Goal: Information Seeking & Learning: Learn about a topic

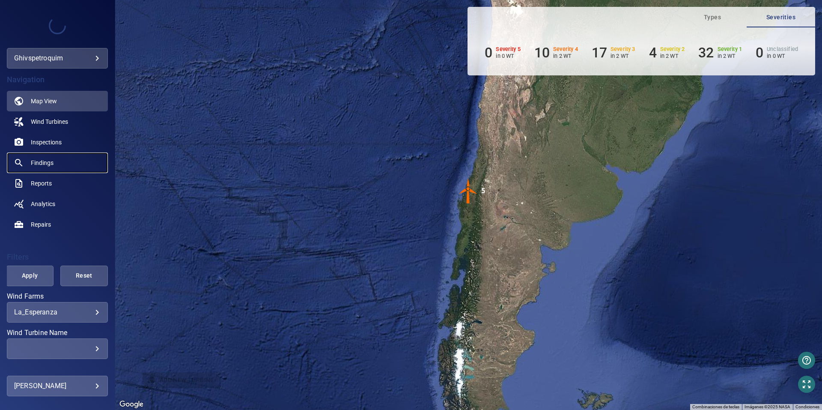
click at [43, 164] on span "Findings" at bounding box center [42, 162] width 23 height 9
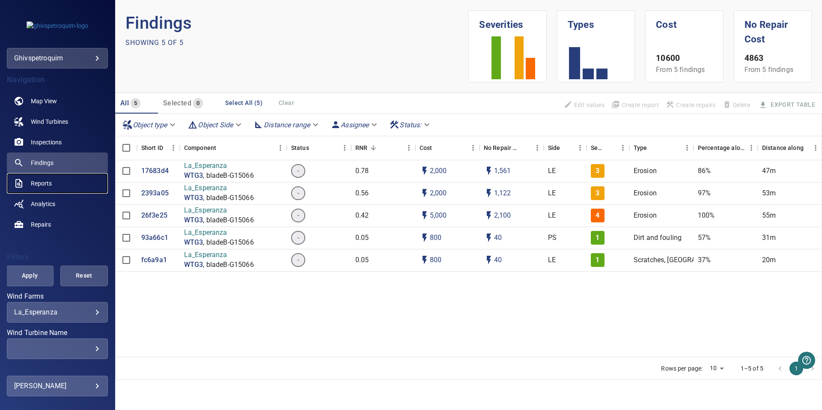
click at [67, 185] on link "Reports" at bounding box center [57, 183] width 101 height 21
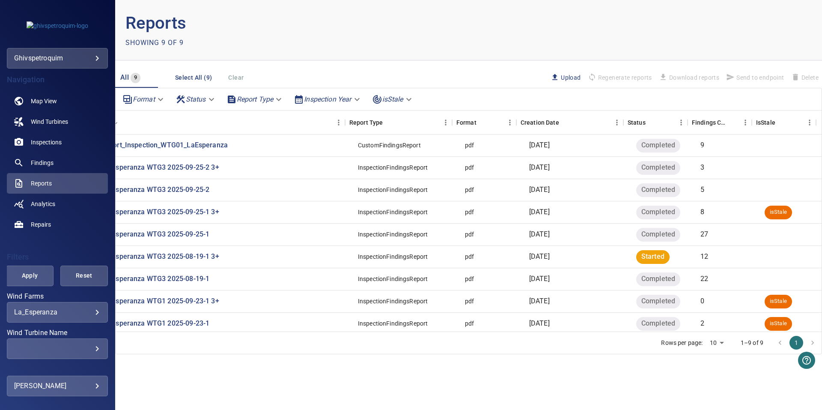
scroll to position [0, 50]
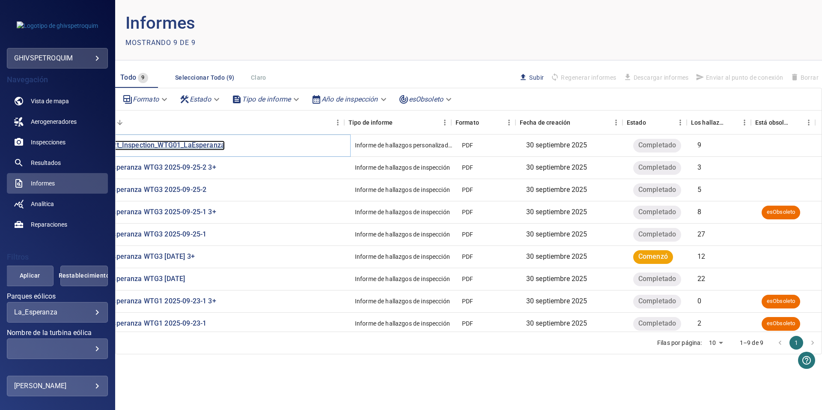
click at [206, 146] on p "Report_Inspection_WTG01_LaEsperanza" at bounding box center [161, 146] width 127 height 10
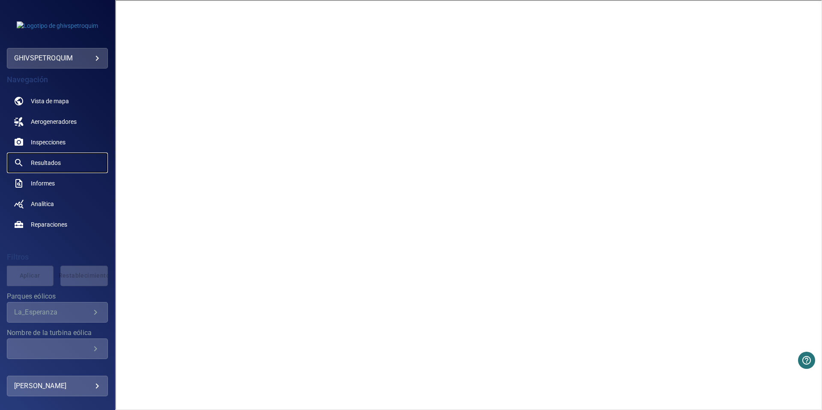
click at [59, 161] on span "Resultados" at bounding box center [46, 162] width 30 height 9
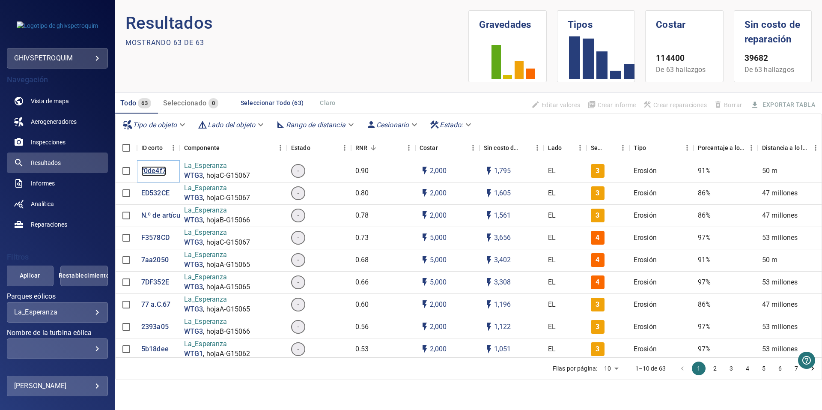
click at [162, 171] on p "f0de4f7" at bounding box center [153, 171] width 25 height 10
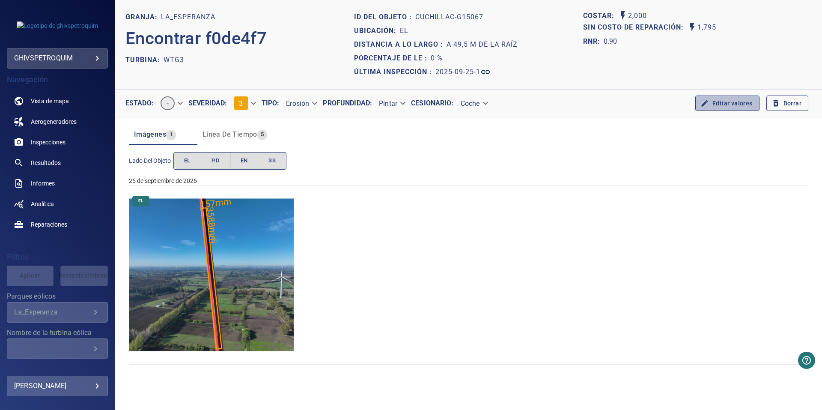
click at [732, 106] on font "Editar valores" at bounding box center [733, 103] width 40 height 11
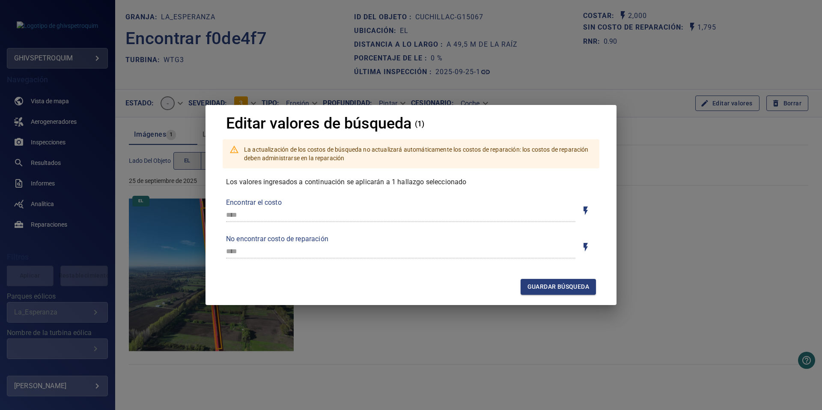
click at [645, 266] on div "Editar valores de búsqueda (1) La actualización de los costos de búsqueda no ac…" at bounding box center [411, 205] width 822 height 410
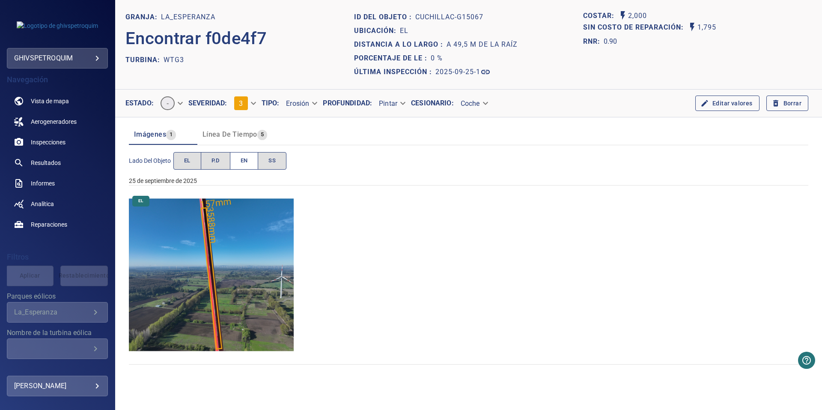
click at [242, 163] on span "EN" at bounding box center [244, 161] width 7 height 10
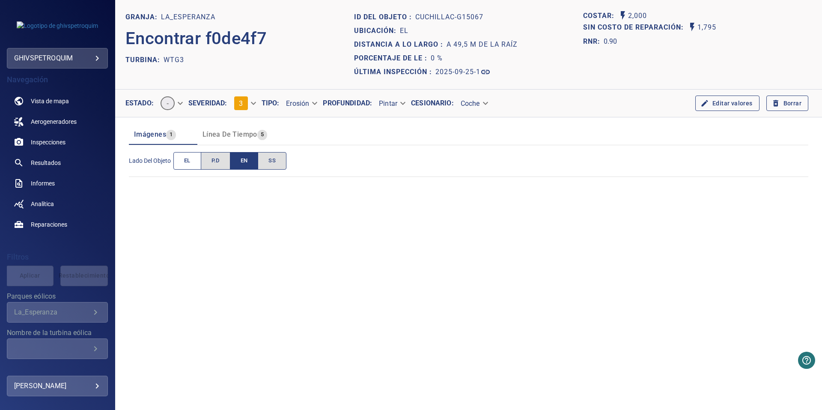
click at [185, 165] on span "EL" at bounding box center [187, 161] width 6 height 10
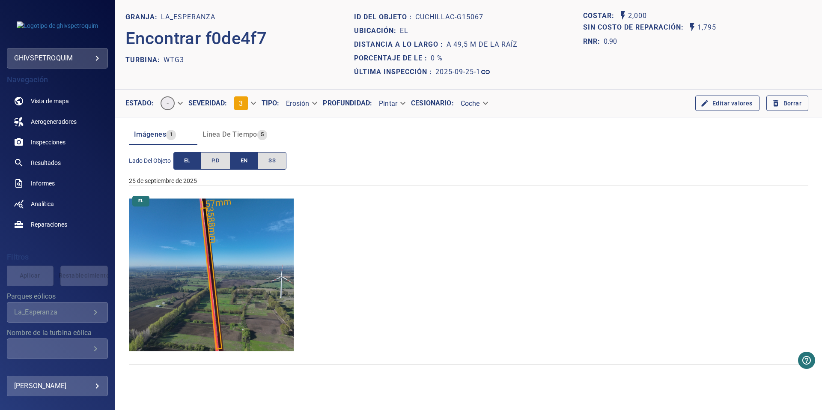
click at [250, 165] on button "EN" at bounding box center [244, 161] width 29 height 18
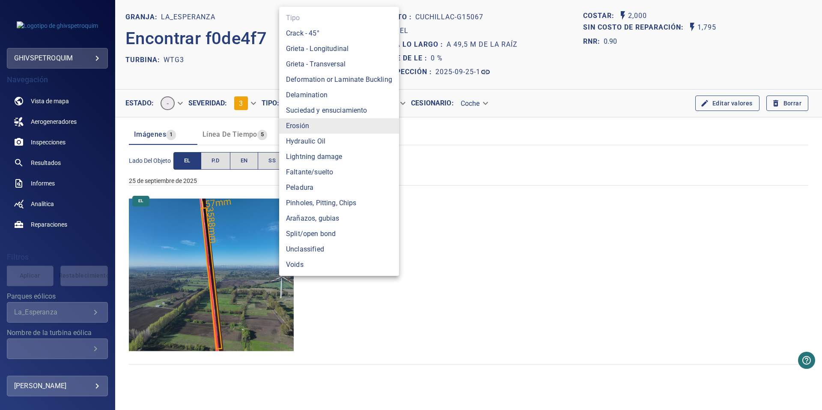
click at [302, 106] on body "**********" at bounding box center [411, 205] width 822 height 410
click at [433, 121] on div at bounding box center [411, 205] width 822 height 410
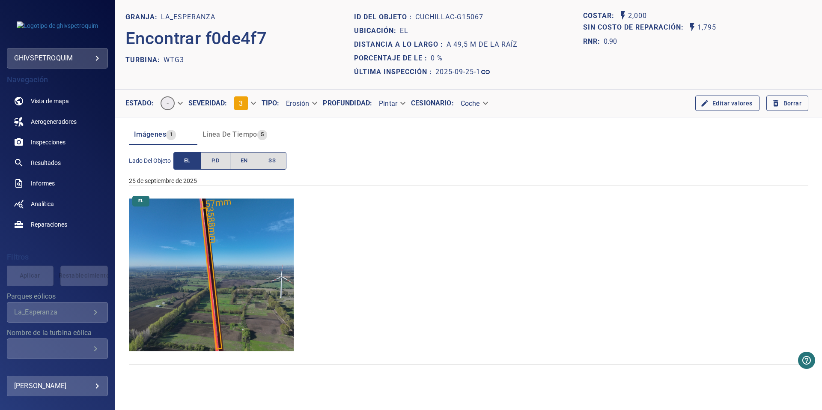
click at [174, 104] on body "**********" at bounding box center [411, 205] width 822 height 410
click at [376, 126] on div at bounding box center [411, 205] width 822 height 410
click at [475, 107] on body "**********" at bounding box center [411, 205] width 822 height 410
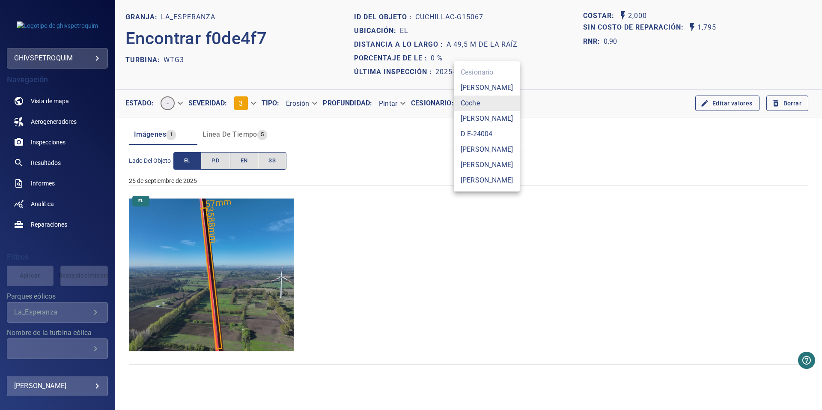
click at [427, 136] on div at bounding box center [411, 205] width 822 height 410
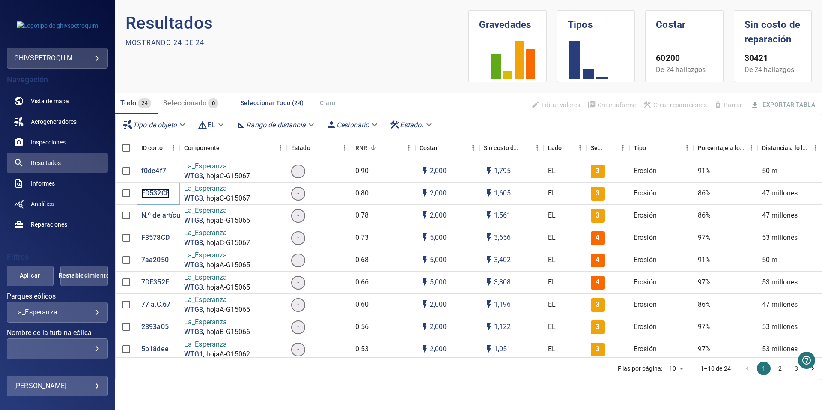
click at [158, 191] on p "ED532CE" at bounding box center [155, 193] width 28 height 10
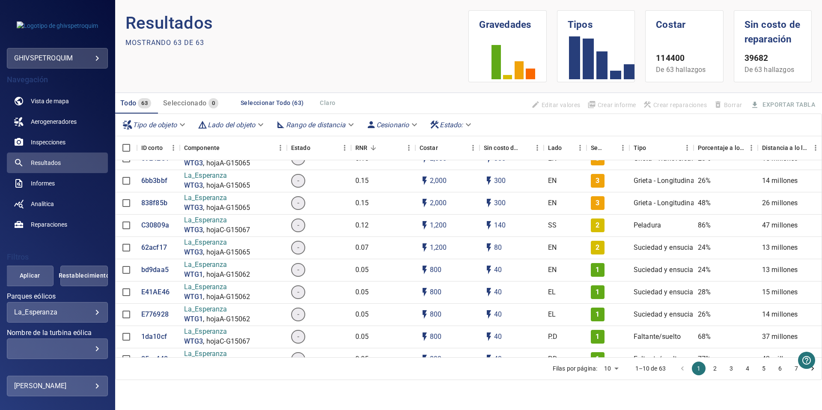
scroll to position [570, 0]
click at [580, 148] on icon "Menú" at bounding box center [580, 147] width 9 height 9
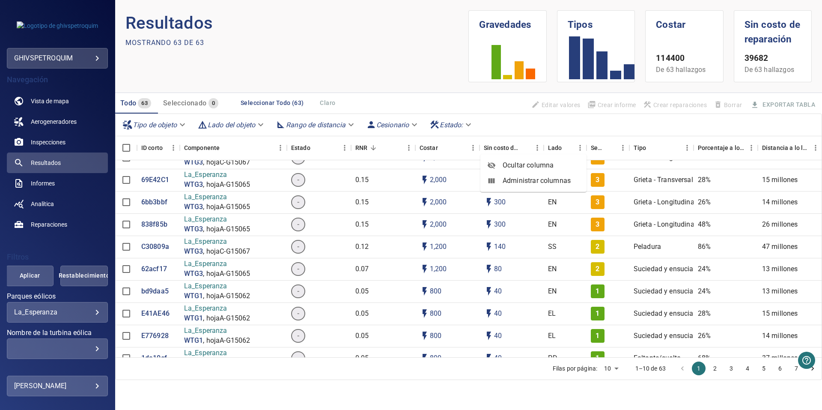
click at [650, 132] on div "Tipo de objeto Lado del objeto Rango de distancia Cesionario Estado:" at bounding box center [469, 125] width 706 height 22
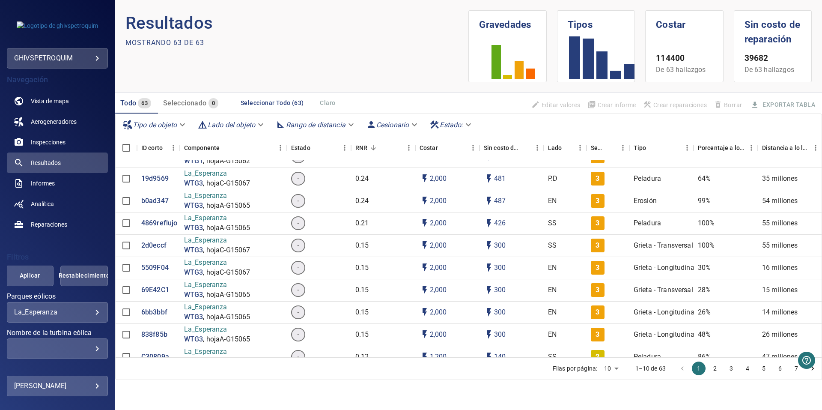
scroll to position [442, 0]
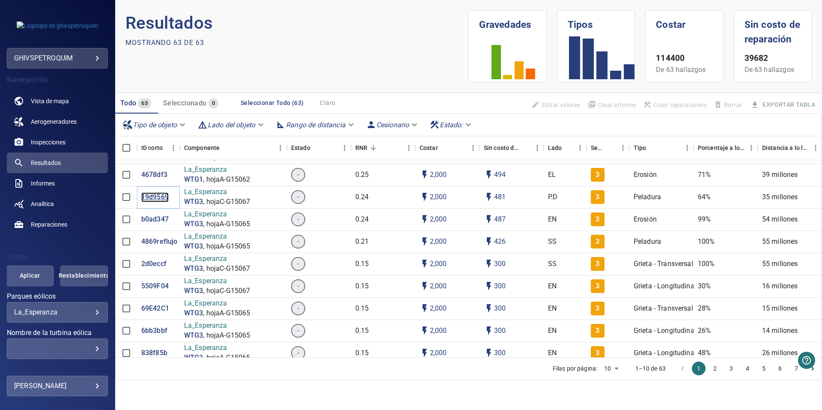
click at [155, 200] on p "19d9569" at bounding box center [154, 197] width 27 height 10
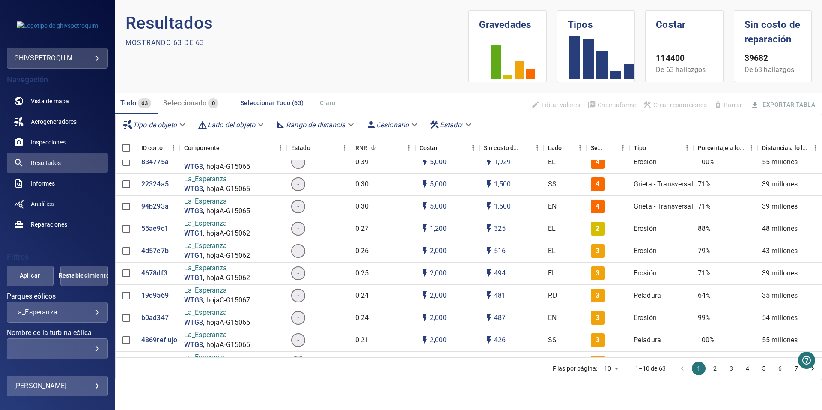
scroll to position [343, 0]
click at [158, 210] on p "94b293a" at bounding box center [154, 207] width 27 height 10
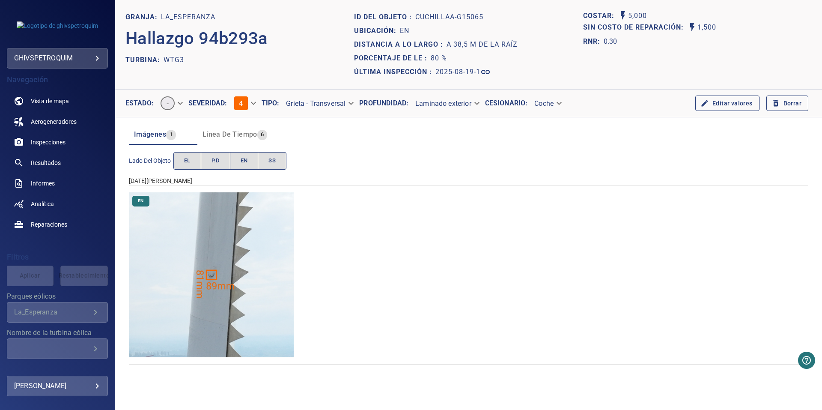
click at [212, 242] on img "La_Esperanza/WTG3/2025-08-19-1/2025-08-19-1/image57wp63.jpg" at bounding box center [211, 274] width 165 height 165
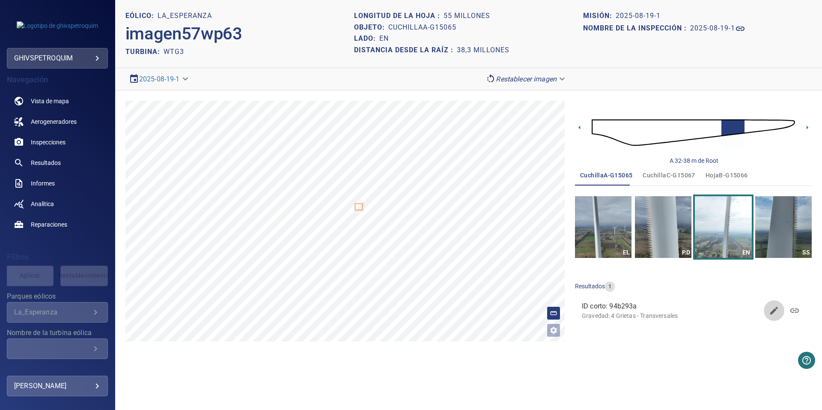
click at [777, 313] on icon "button" at bounding box center [774, 310] width 10 height 10
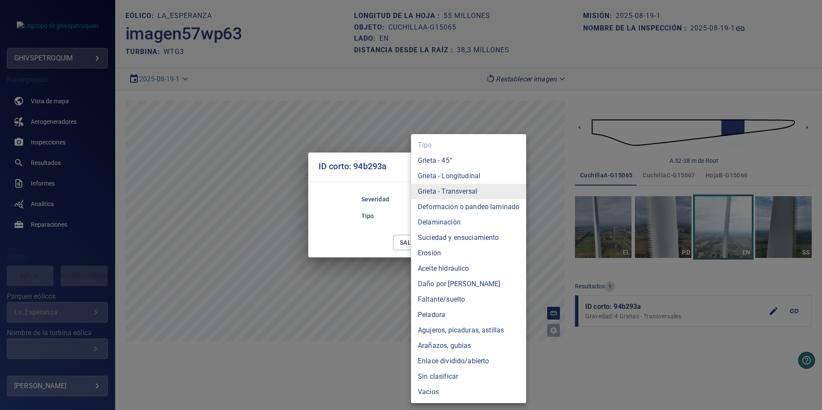
click at [493, 218] on body "**********" at bounding box center [411, 205] width 822 height 410
click at [394, 222] on div at bounding box center [411, 205] width 822 height 410
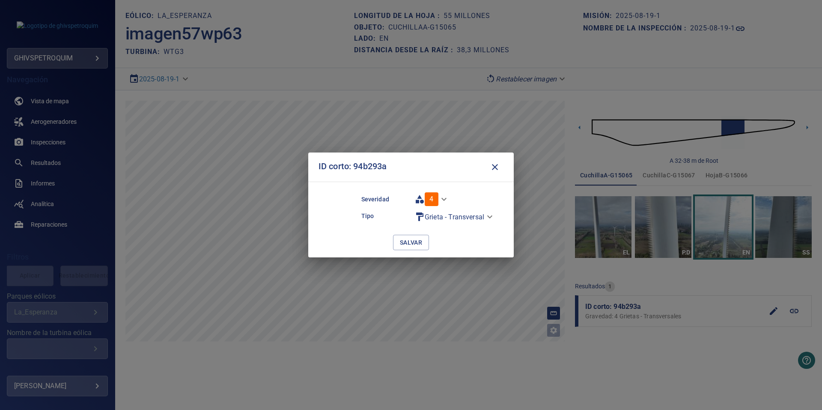
click at [497, 167] on icon "button" at bounding box center [495, 167] width 10 height 10
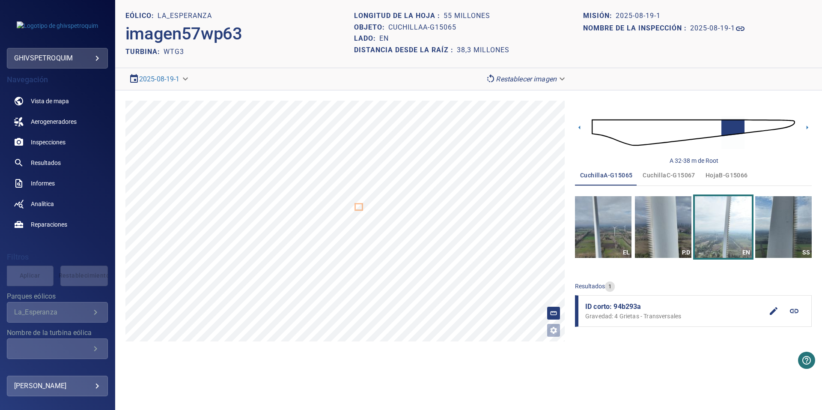
click at [673, 174] on span "cuchillaC-G15067" at bounding box center [669, 175] width 52 height 11
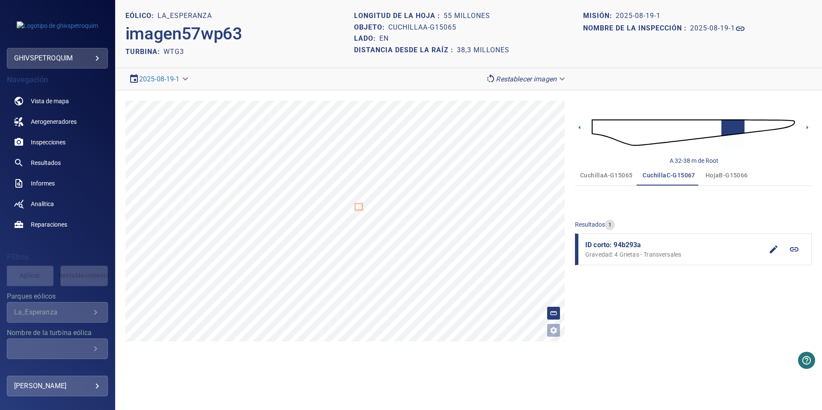
click at [610, 176] on span "cuchillaA-G15065" at bounding box center [606, 175] width 52 height 11
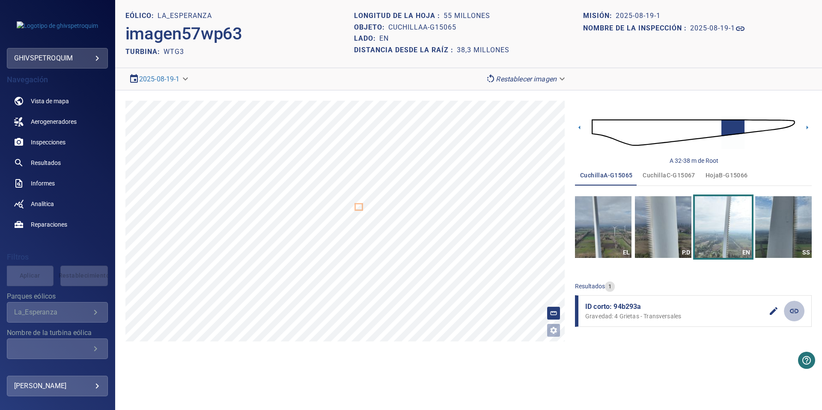
click at [795, 310] on icon at bounding box center [794, 311] width 10 height 10
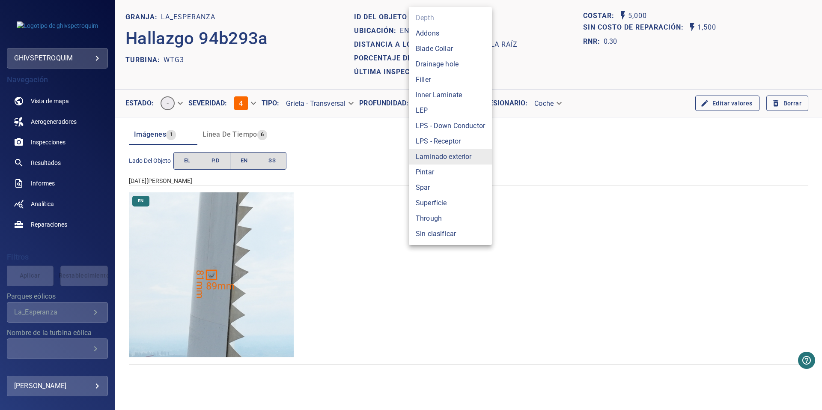
click at [448, 104] on body "**********" at bounding box center [411, 205] width 822 height 410
click at [382, 123] on div at bounding box center [411, 205] width 822 height 410
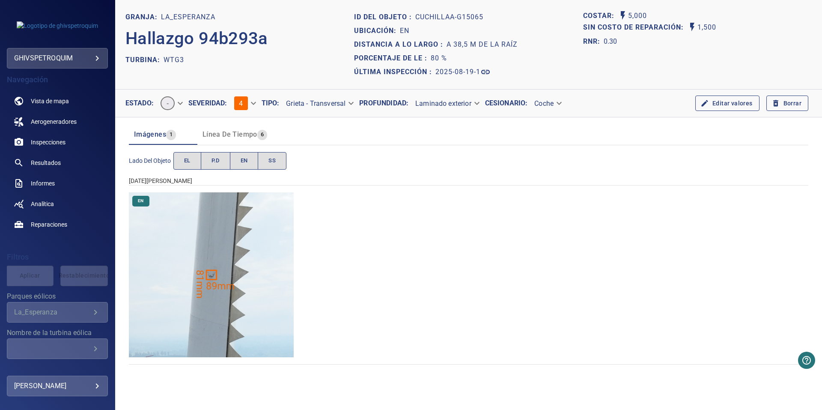
click at [527, 105] on label "Cesionario:" at bounding box center [506, 103] width 43 height 7
click at [563, 104] on body "**********" at bounding box center [411, 205] width 822 height 410
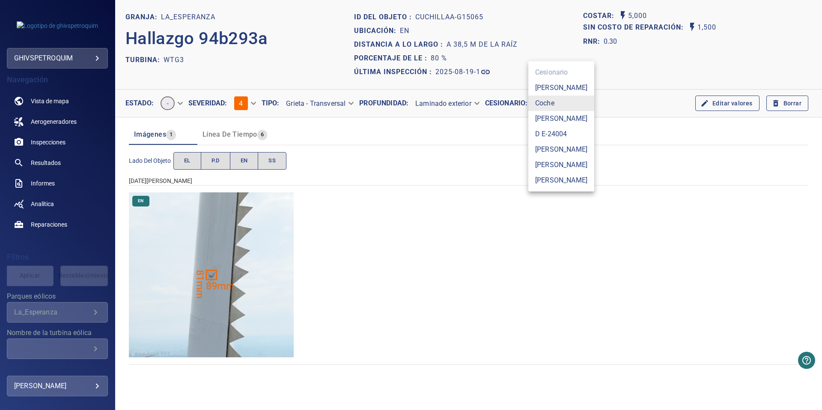
click at [612, 104] on div at bounding box center [411, 205] width 822 height 410
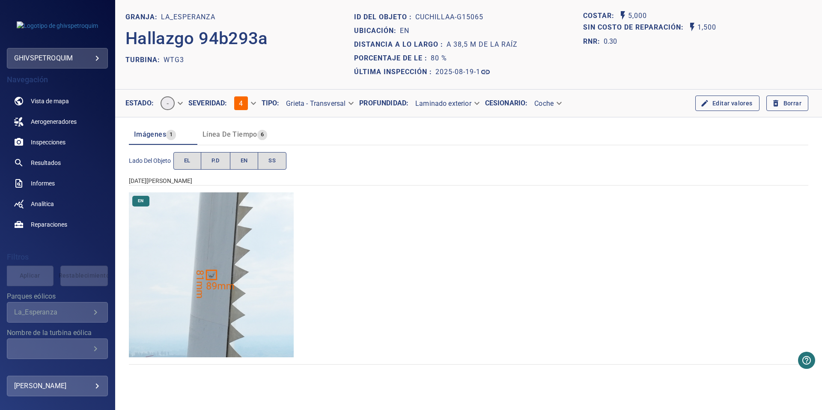
click at [333, 105] on body "**********" at bounding box center [411, 205] width 822 height 410
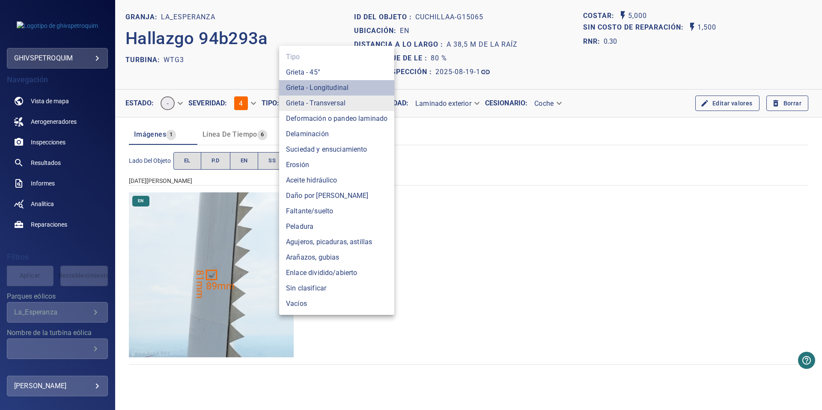
click at [330, 88] on font "Grieta - Longitudinal" at bounding box center [317, 88] width 63 height 10
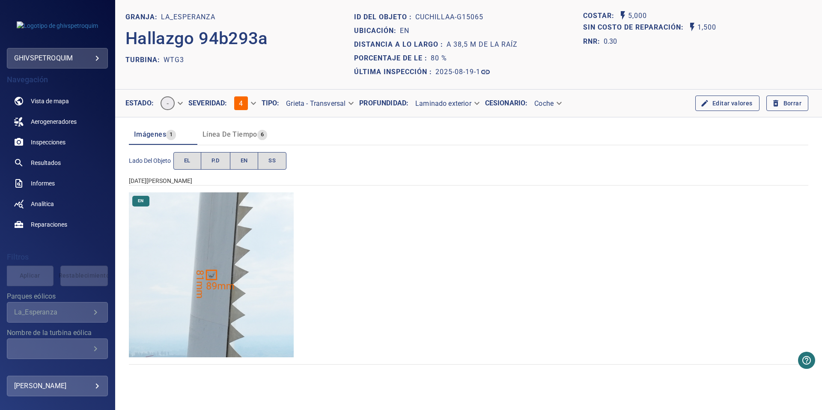
click at [335, 103] on body "**********" at bounding box center [411, 205] width 822 height 410
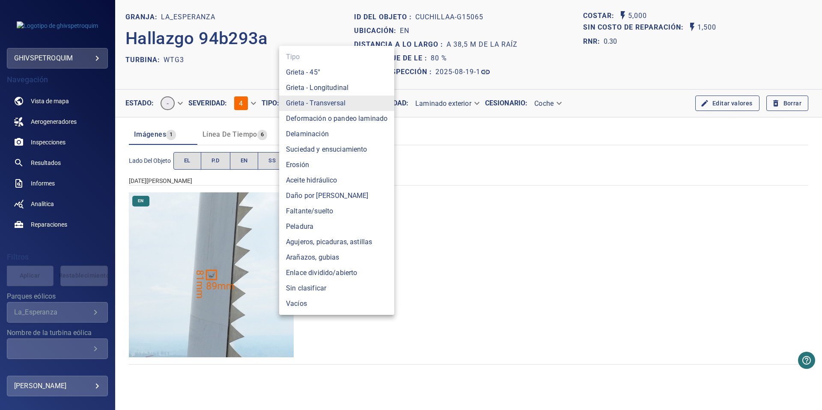
click at [339, 104] on font "Grieta - Transversal" at bounding box center [316, 103] width 60 height 10
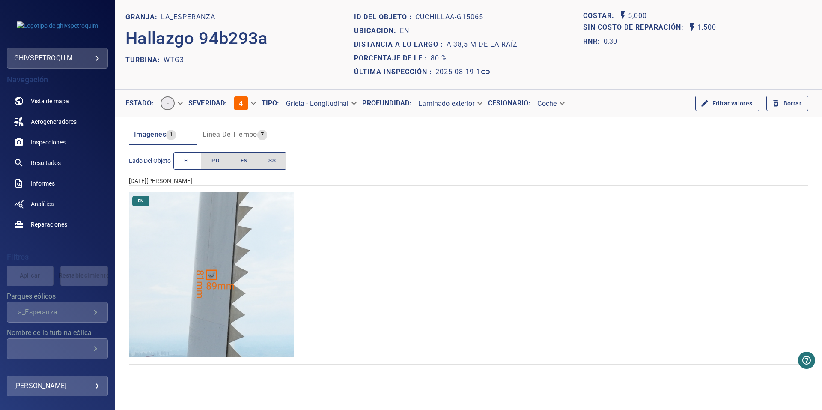
click at [183, 161] on button "EL" at bounding box center [187, 161] width 28 height 18
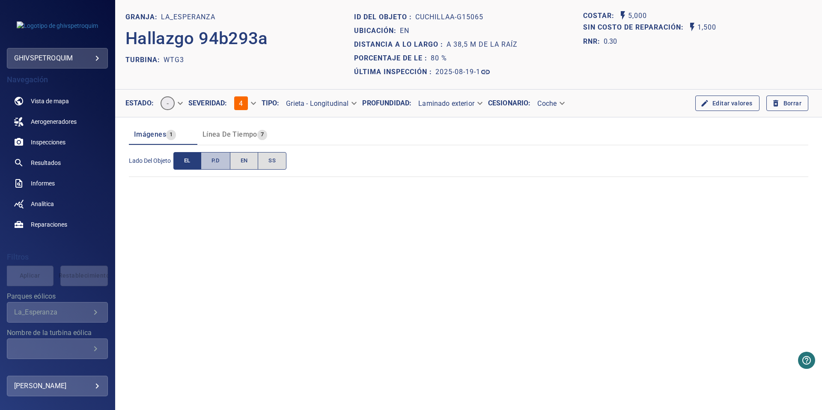
click at [221, 168] on button "P.D" at bounding box center [216, 161] width 30 height 18
click at [243, 165] on span "EN" at bounding box center [244, 161] width 7 height 10
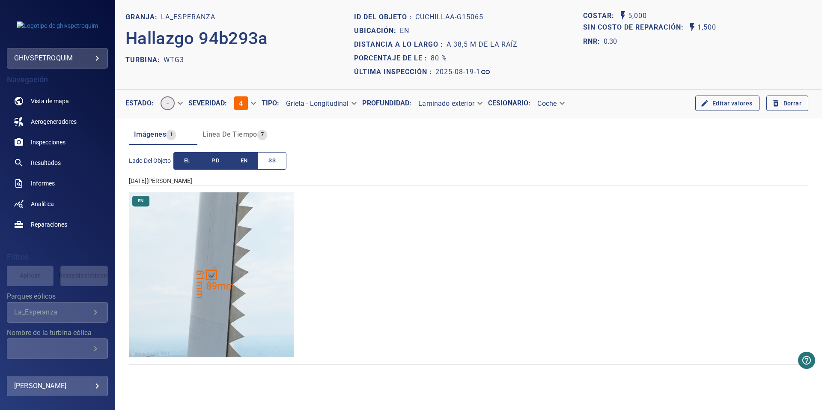
click at [280, 163] on button "SS" at bounding box center [272, 161] width 29 height 18
click at [182, 160] on button "EL" at bounding box center [187, 161] width 28 height 18
click at [214, 161] on span "P.D" at bounding box center [216, 161] width 8 height 10
click at [245, 163] on span "EN" at bounding box center [244, 161] width 7 height 10
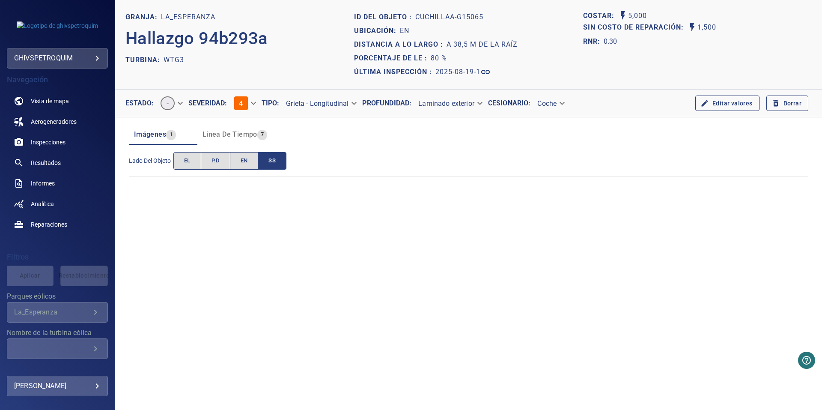
click at [279, 163] on button "SS" at bounding box center [272, 161] width 29 height 18
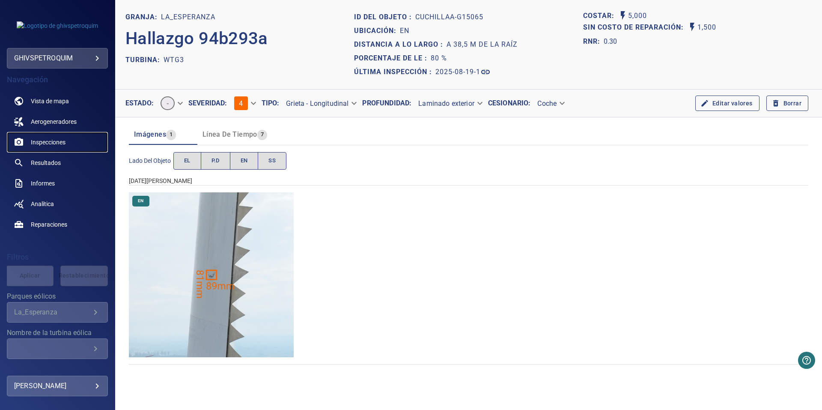
click at [56, 145] on span "Inspecciones" at bounding box center [48, 142] width 35 height 9
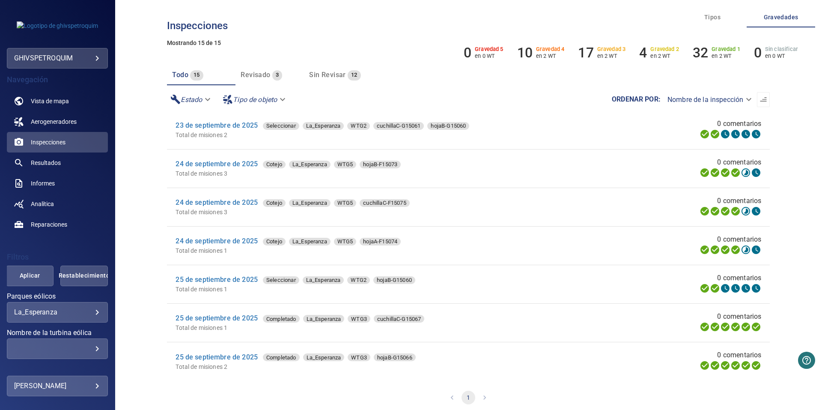
scroll to position [14, 0]
